Goal: Task Accomplishment & Management: Manage account settings

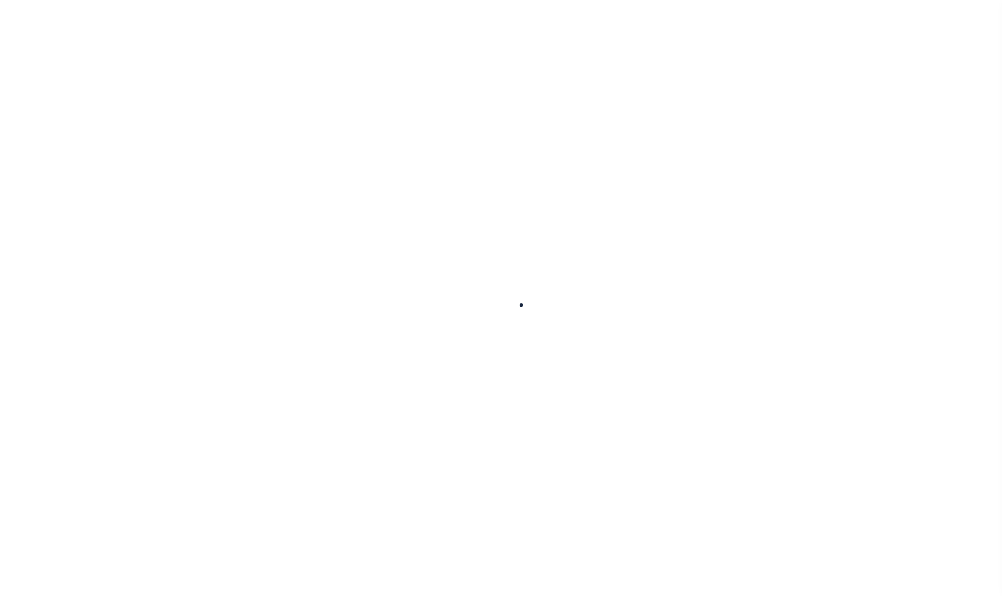
select select
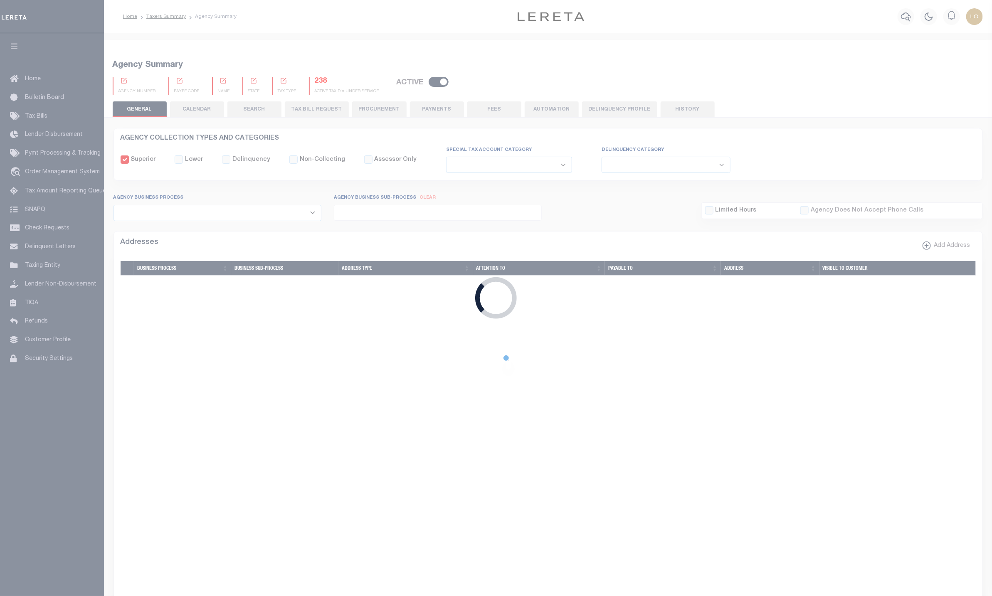
checkbox input "false"
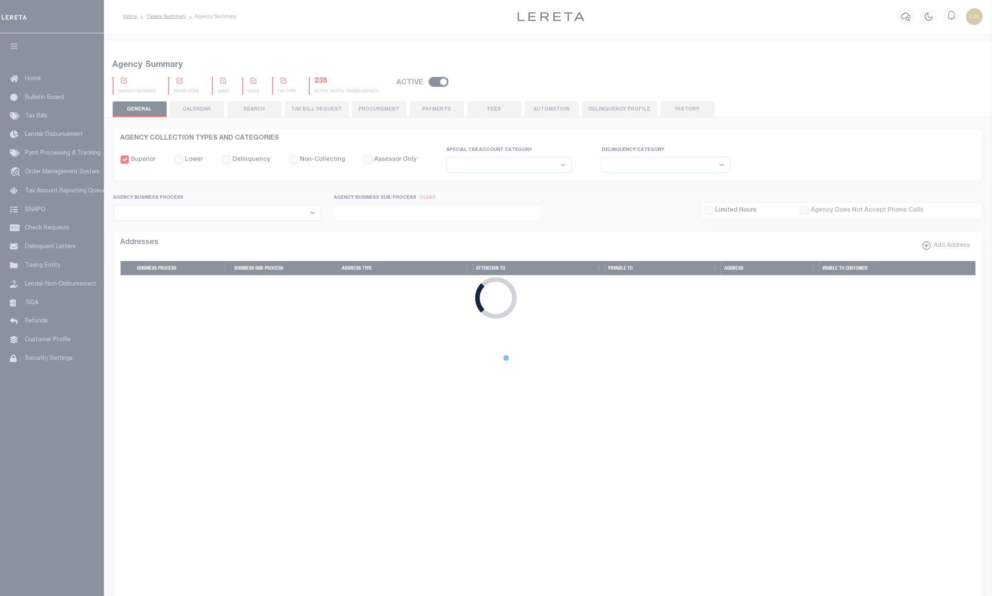
type input "4200300000"
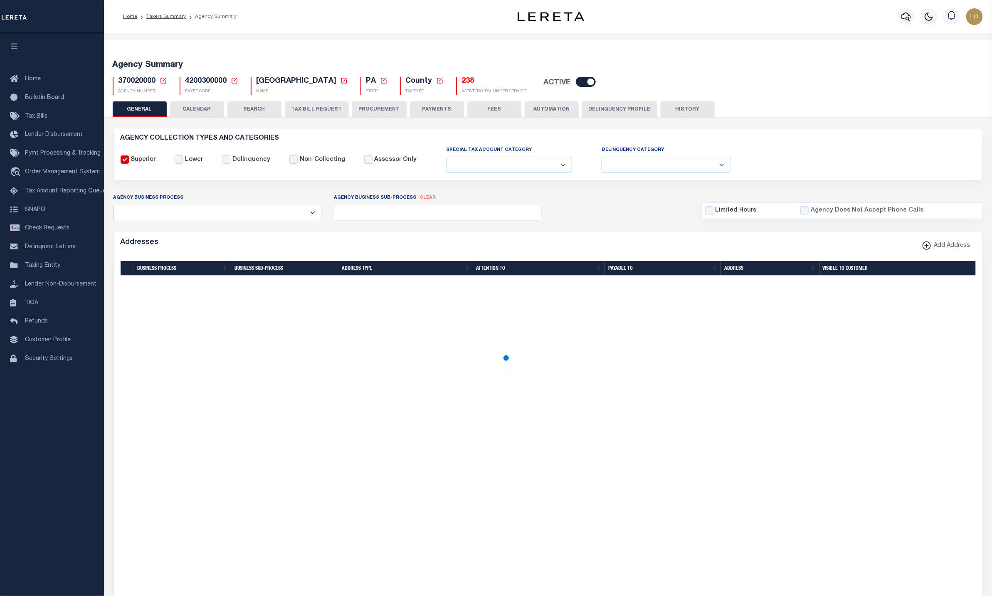
click at [232, 80] on icon at bounding box center [234, 80] width 7 height 7
click at [275, 109] on input "Payee Code" at bounding box center [299, 110] width 99 height 16
paste input "4814300000"
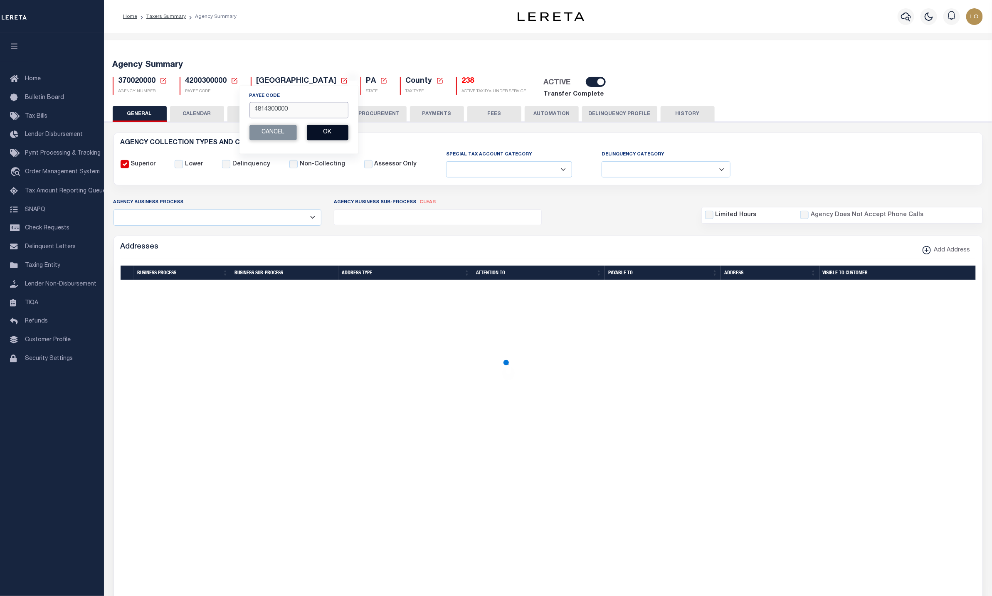
type input "4814300000"
click at [321, 134] on button "Ok" at bounding box center [328, 132] width 42 height 15
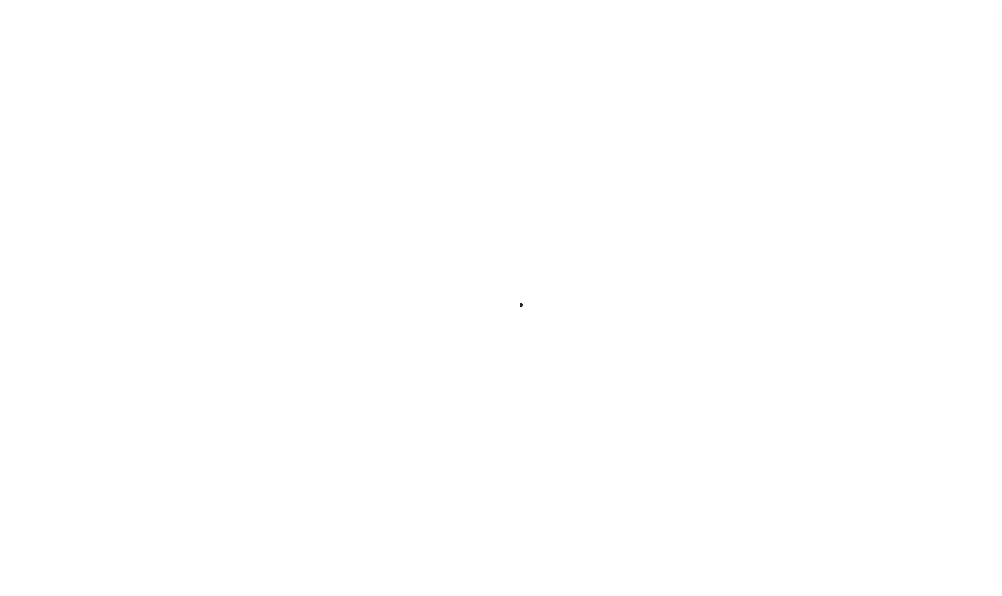
select select
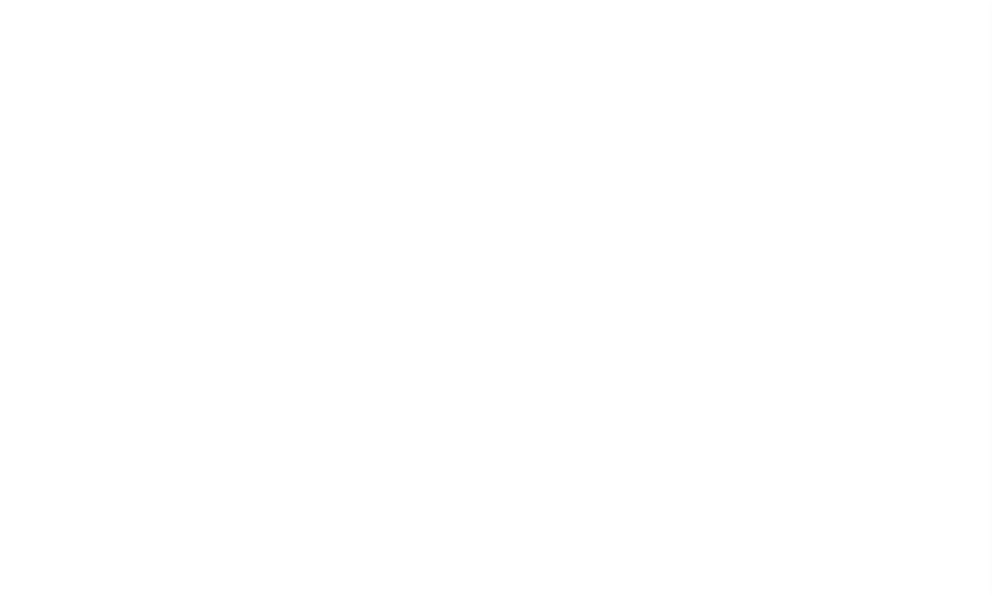
checkbox input "false"
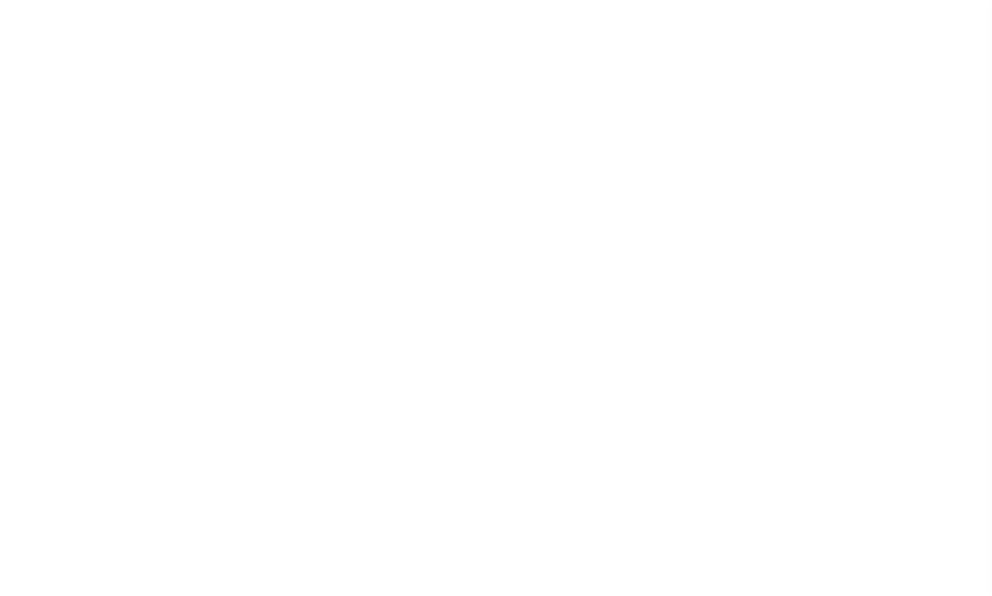
type input "4814300000"
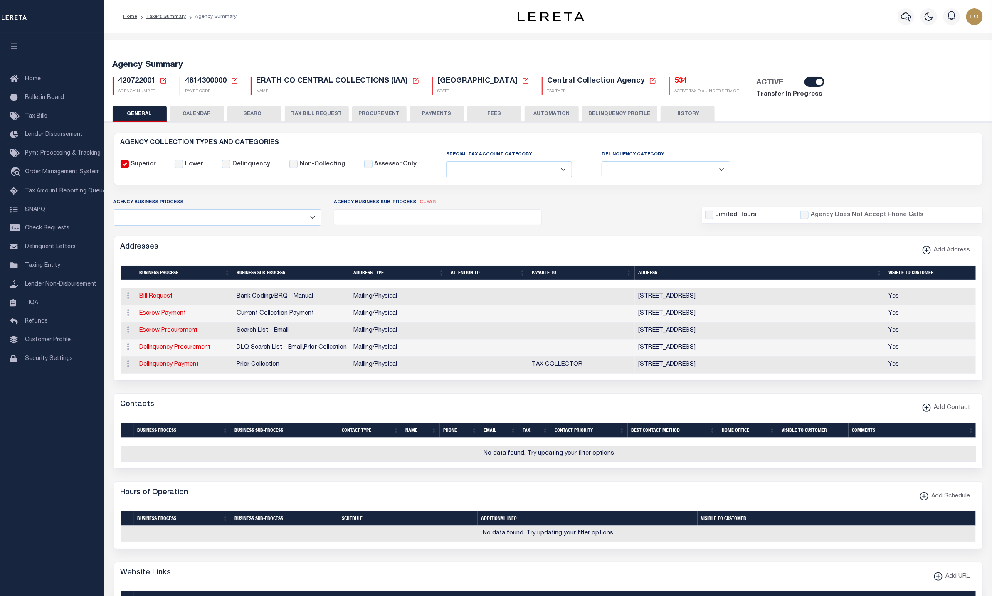
click at [425, 111] on button "PAYMENTS" at bounding box center [437, 114] width 54 height 16
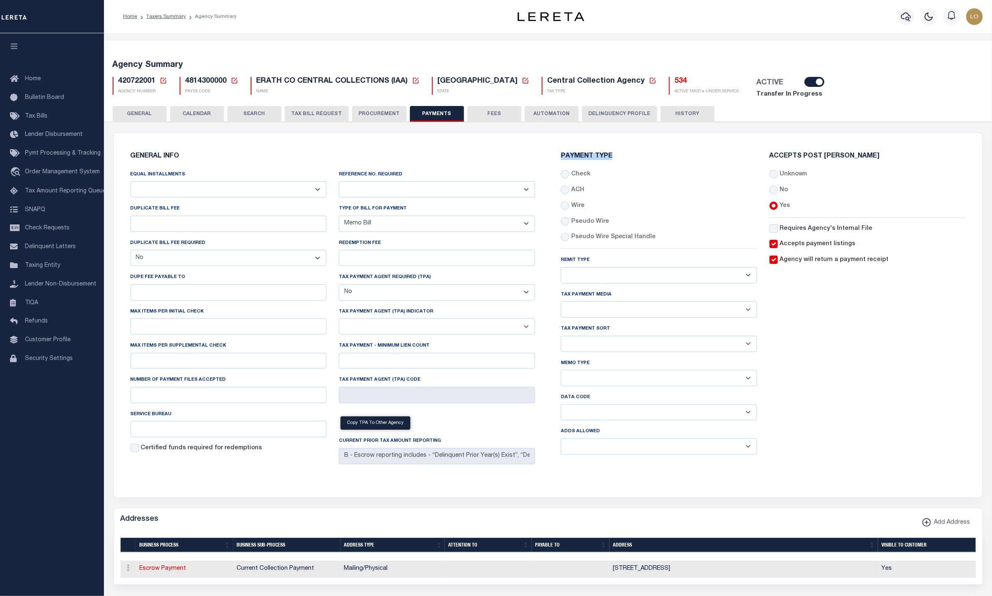
drag, startPoint x: 560, startPoint y: 157, endPoint x: 628, endPoint y: 155, distance: 67.8
click at [628, 155] on div "Payment Type Check ACH Wire Remit Type" at bounding box center [659, 307] width 209 height 309
copy h6 "Payment Type"
click at [834, 314] on div "Accepts Post Mark Unknown No Yes" at bounding box center [868, 307] width 209 height 309
